Goal: Information Seeking & Learning: Understand process/instructions

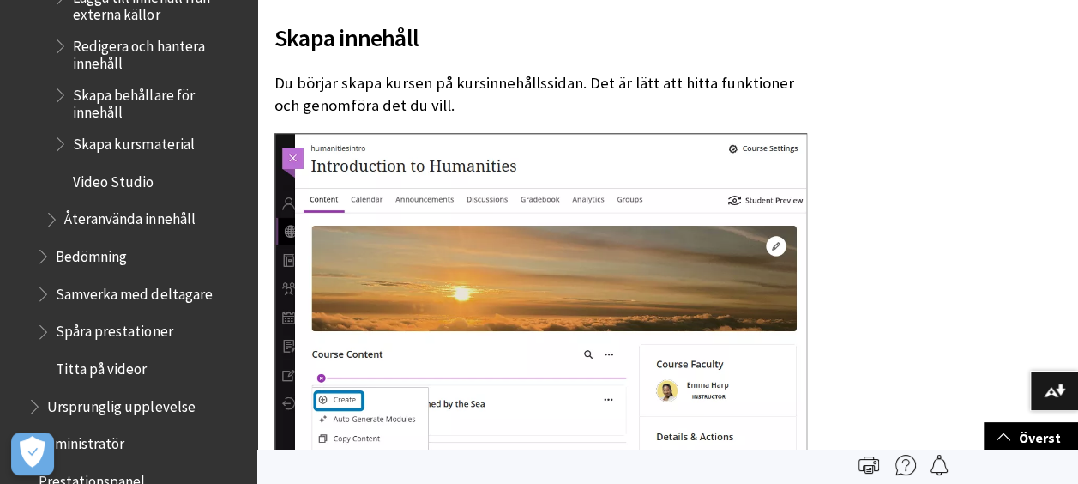
scroll to position [2511, 0]
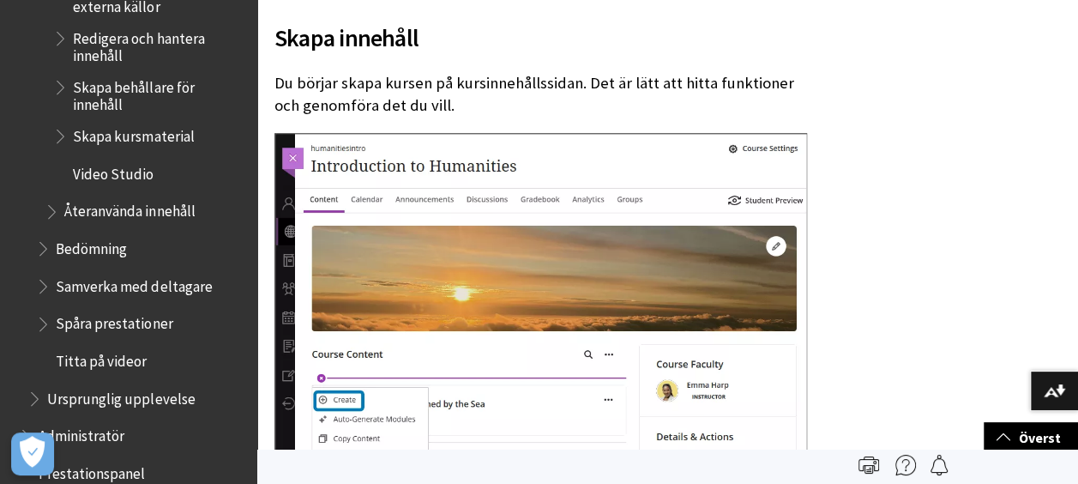
click at [123, 248] on span "Bedömning" at bounding box center [91, 245] width 71 height 23
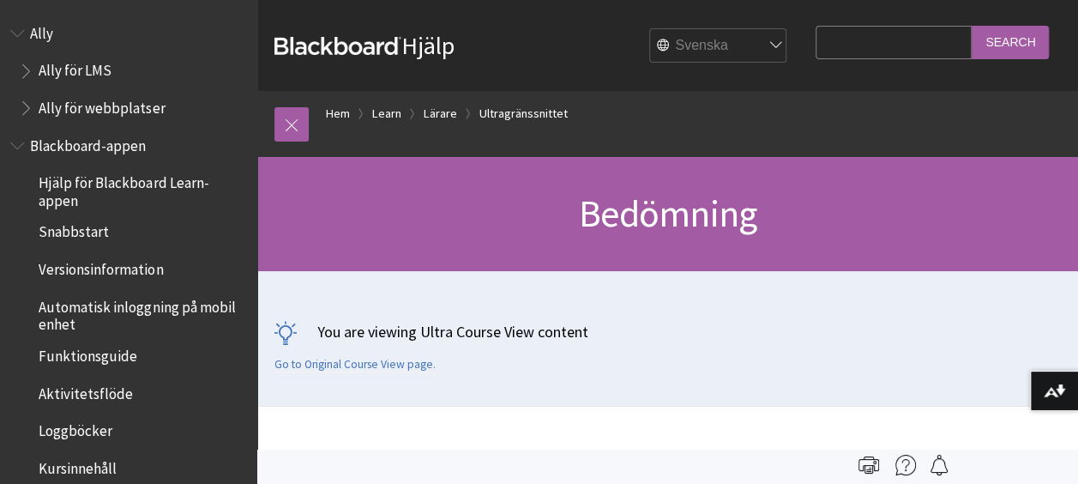
scroll to position [2160, 0]
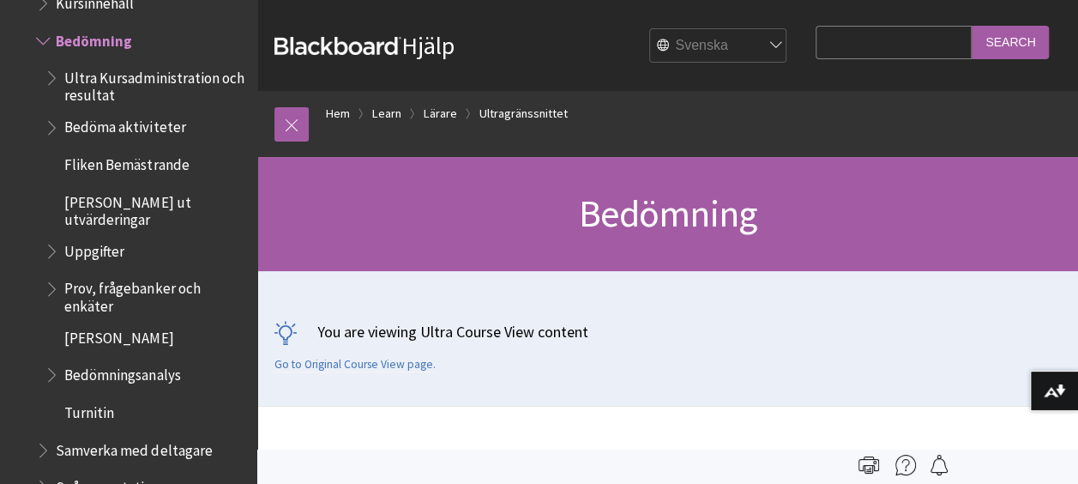
click at [98, 237] on span "Uppgifter" at bounding box center [94, 248] width 60 height 23
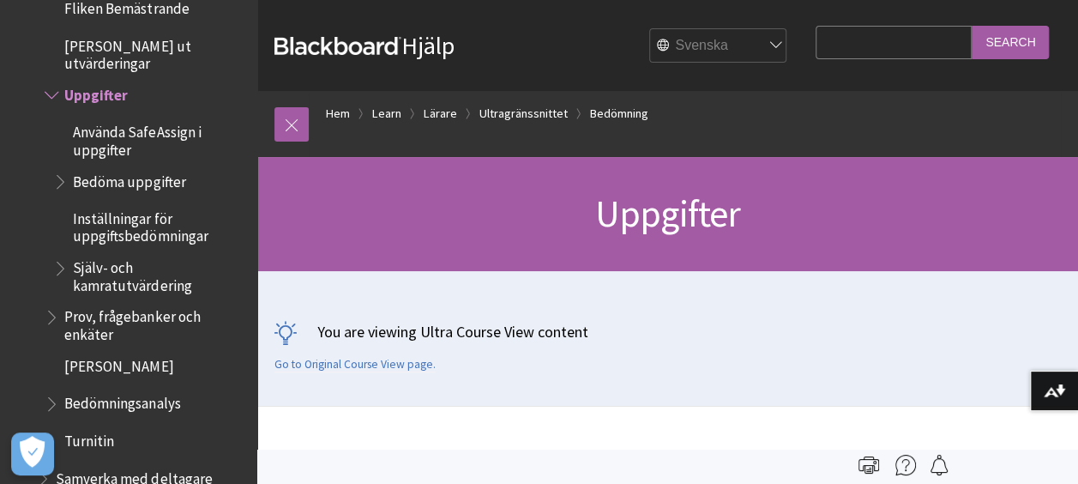
scroll to position [2303, 0]
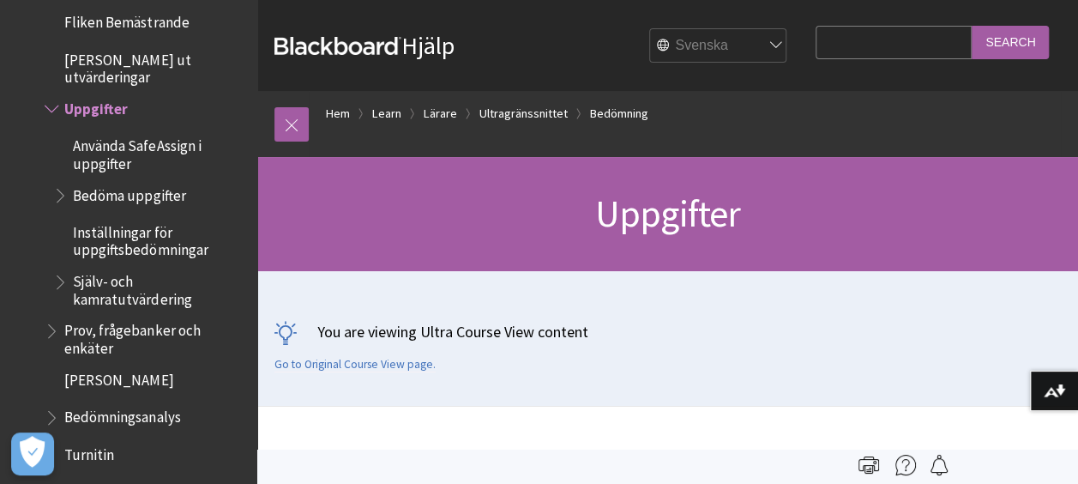
click at [87, 267] on span "Själv- och kamratutvärdering" at bounding box center [159, 287] width 172 height 40
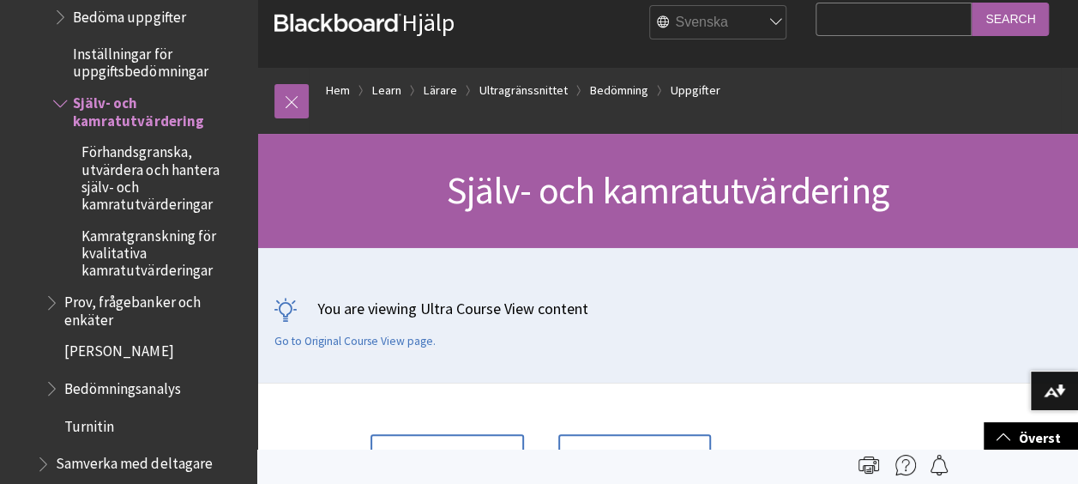
scroll to position [22, 0]
click at [117, 226] on span "Kamratgranskning för kvalitativa kamratutvärderingar" at bounding box center [163, 249] width 164 height 57
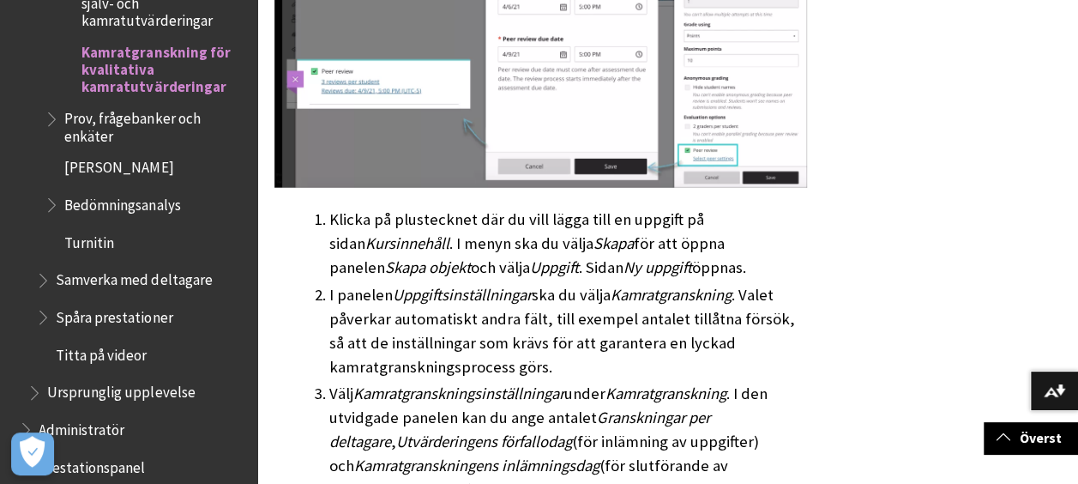
scroll to position [2225, 0]
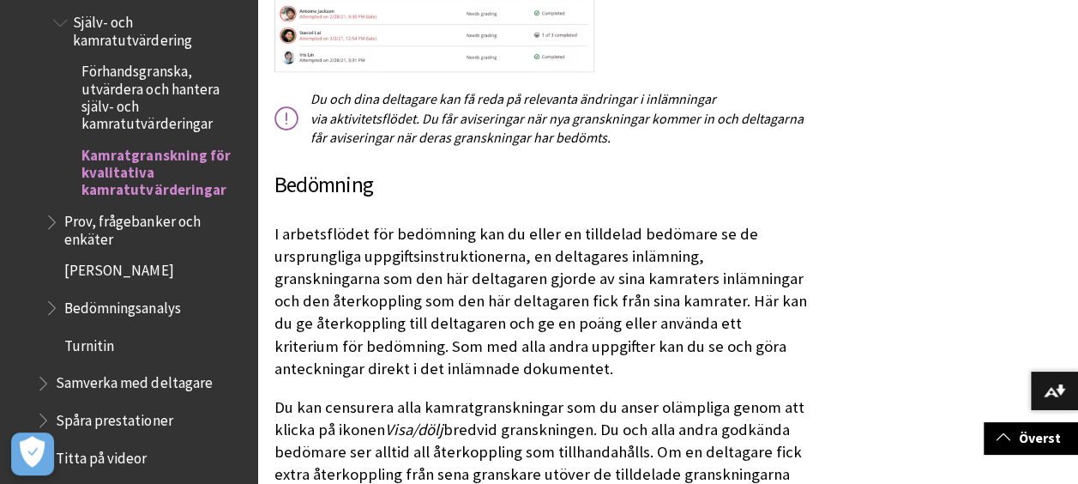
scroll to position [6905, 0]
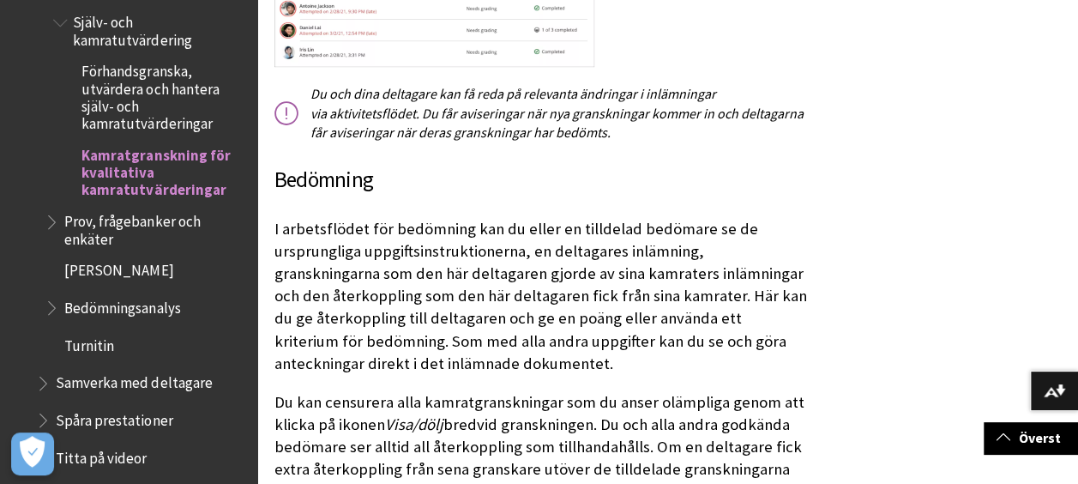
click at [148, 74] on span "Förhandsgranska, utvärdera och hantera själv- och kamratutvärderingar" at bounding box center [163, 94] width 164 height 75
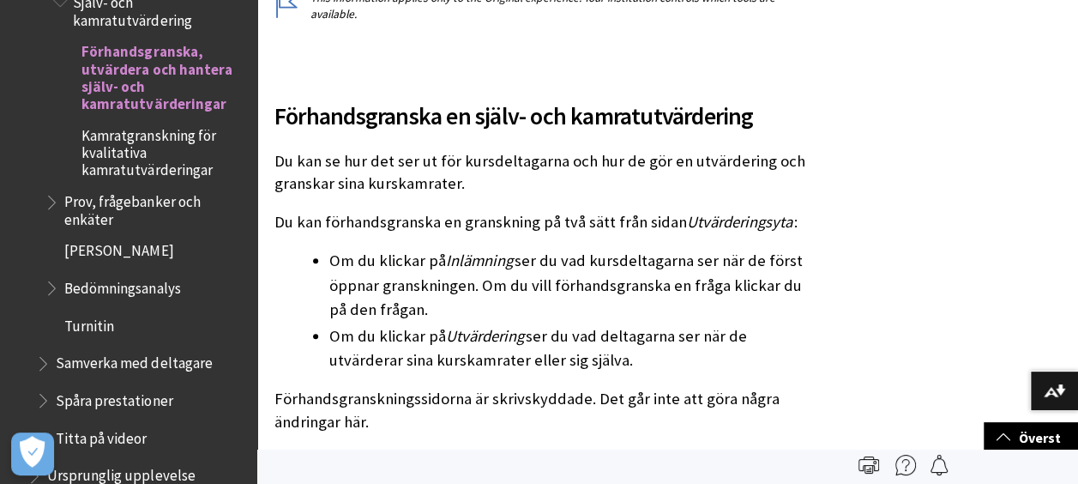
scroll to position [434, 0]
